Goal: Information Seeking & Learning: Learn about a topic

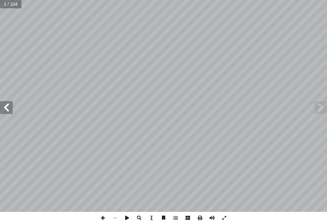
click at [5, 112] on span at bounding box center [6, 107] width 13 height 13
click at [4, 107] on span at bounding box center [6, 107] width 13 height 13
click at [4, 106] on span at bounding box center [6, 107] width 13 height 13
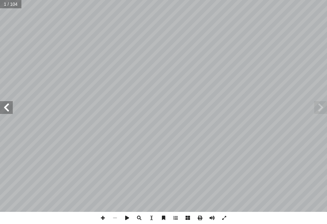
click at [4, 106] on span at bounding box center [6, 107] width 13 height 13
drag, startPoint x: 4, startPoint y: 112, endPoint x: 3, endPoint y: 109, distance: 3.3
click at [4, 111] on span at bounding box center [6, 107] width 13 height 13
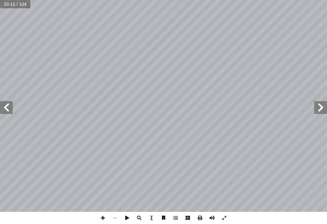
click at [3, 108] on span at bounding box center [6, 107] width 13 height 13
click at [2, 107] on span at bounding box center [6, 107] width 13 height 13
click at [2, 105] on span at bounding box center [6, 107] width 13 height 13
click at [7, 113] on div "12 : ً صحيحة ُ ة َ تي آ ل� � ُ لجمل � َ و في ؛ لتصبح أ � > َ شارة إ � ُ ضع أ � …" at bounding box center [163, 106] width 327 height 212
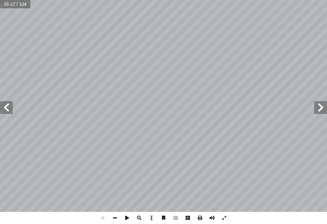
click at [0, 112] on span at bounding box center [6, 107] width 13 height 13
click at [0, 111] on span at bounding box center [6, 107] width 13 height 13
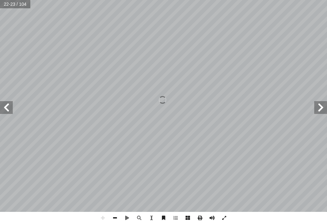
click at [112, 218] on span at bounding box center [115, 218] width 12 height 12
click at [111, 215] on span at bounding box center [115, 218] width 12 height 12
click at [7, 105] on span at bounding box center [6, 107] width 13 height 13
click at [3, 113] on span at bounding box center [6, 107] width 13 height 13
click at [4, 105] on span at bounding box center [6, 107] width 13 height 13
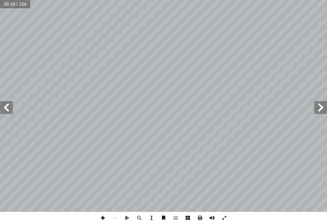
click at [101, 218] on span at bounding box center [103, 218] width 12 height 12
